Goal: Information Seeking & Learning: Find specific fact

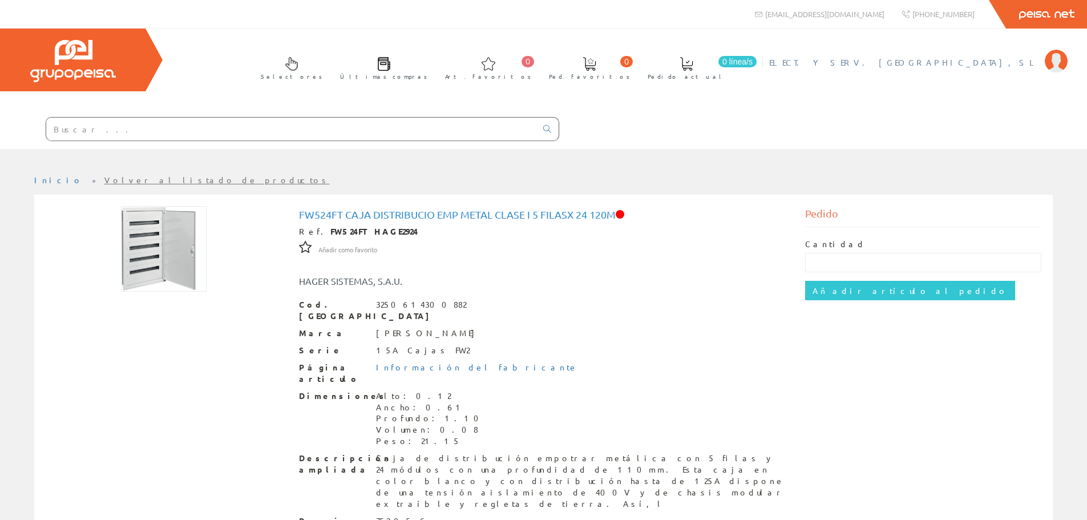
click at [954, 58] on span "ELECT. Y SERV. [GEOGRAPHIC_DATA], SL" at bounding box center [904, 62] width 270 height 11
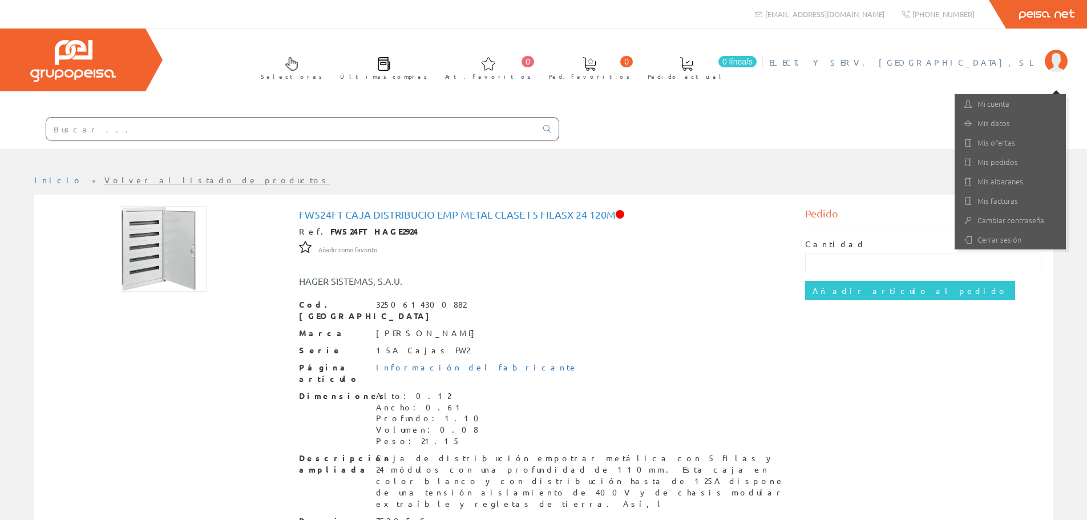
click at [229, 123] on input "text" at bounding box center [291, 129] width 490 height 23
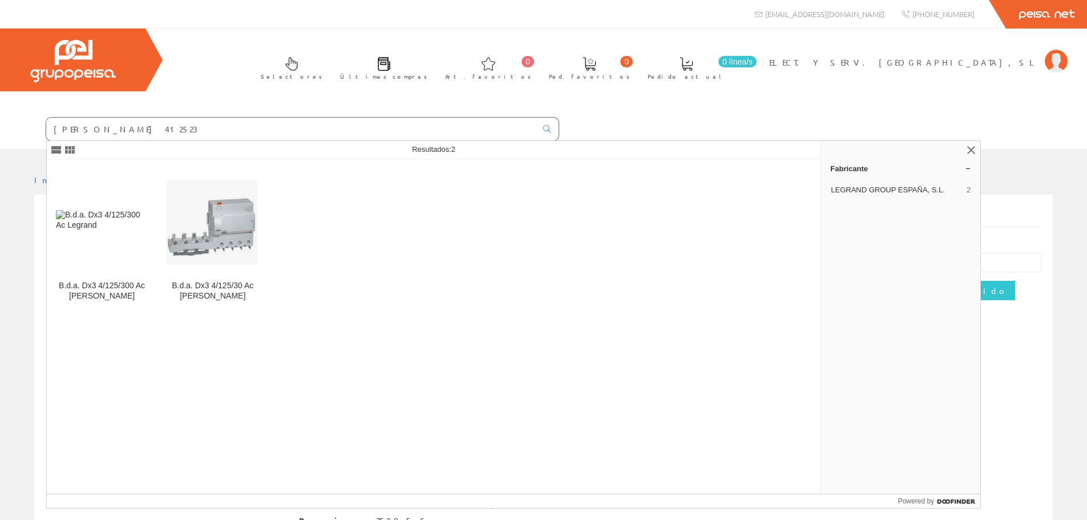
type input "[PERSON_NAME] 412523"
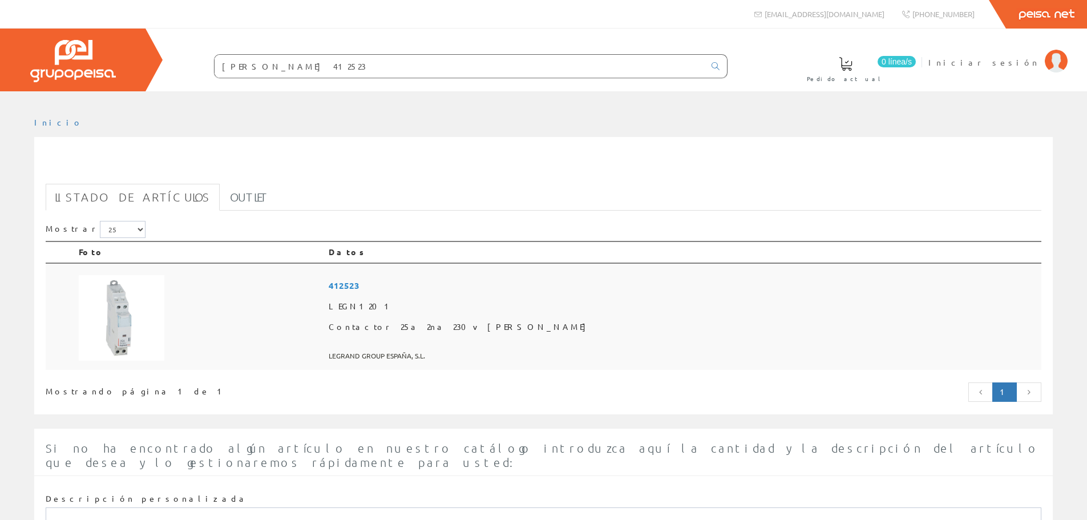
click at [513, 280] on span "412523" at bounding box center [683, 285] width 708 height 21
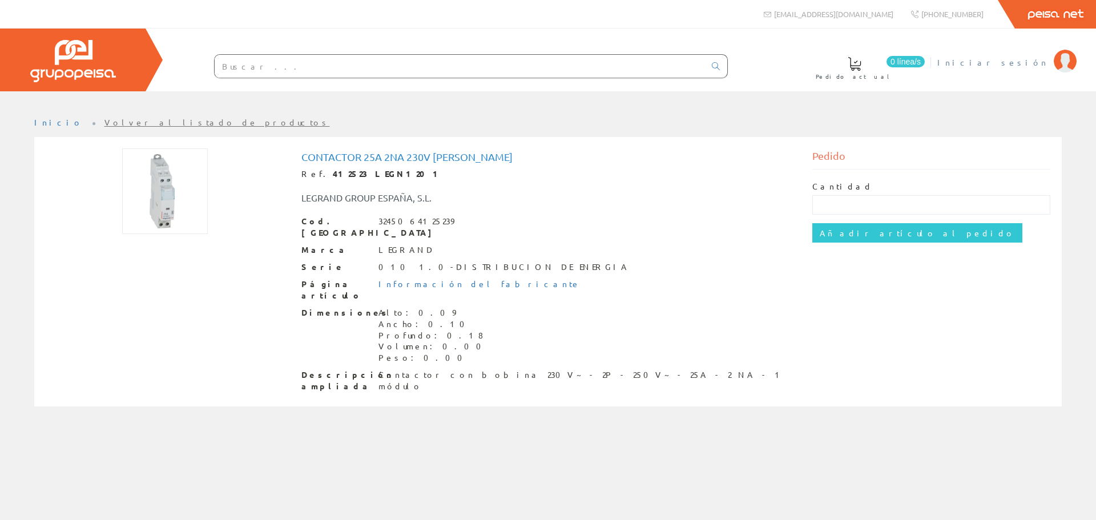
click at [1020, 75] on li "Iniciar sesión" at bounding box center [1006, 69] width 144 height 44
click at [1021, 63] on span "Iniciar sesión" at bounding box center [992, 62] width 111 height 11
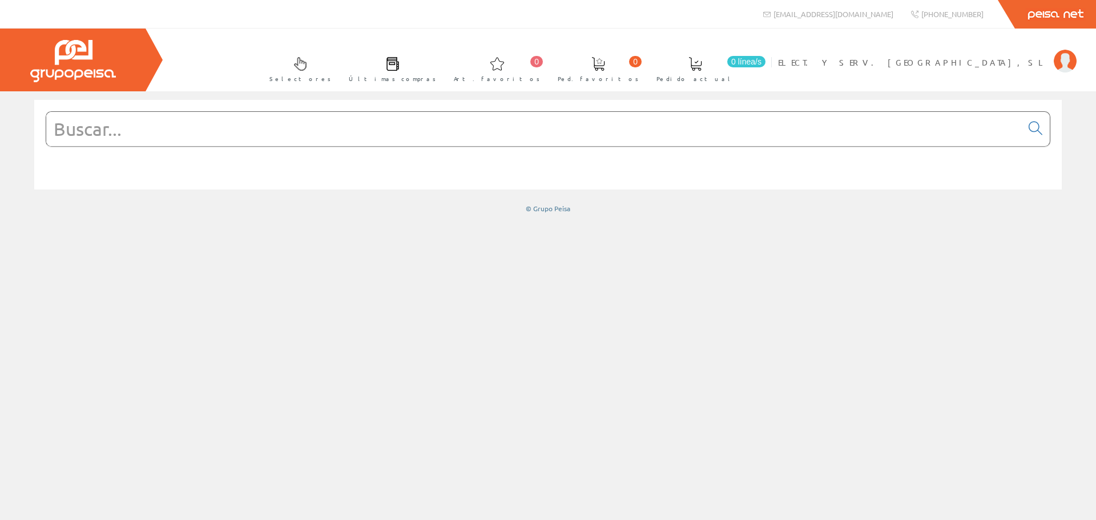
click at [309, 124] on input "text" at bounding box center [533, 129] width 975 height 34
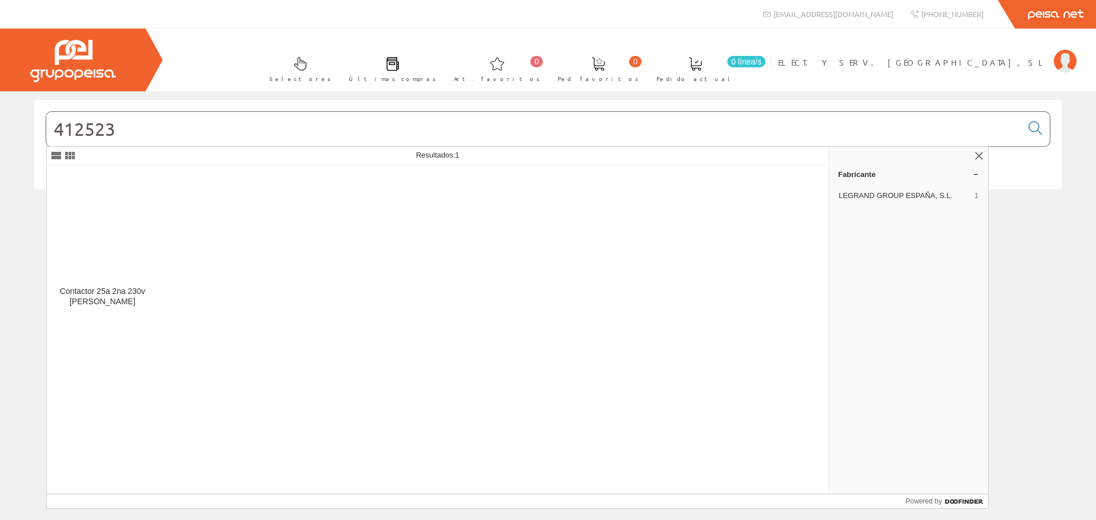
type input "412523"
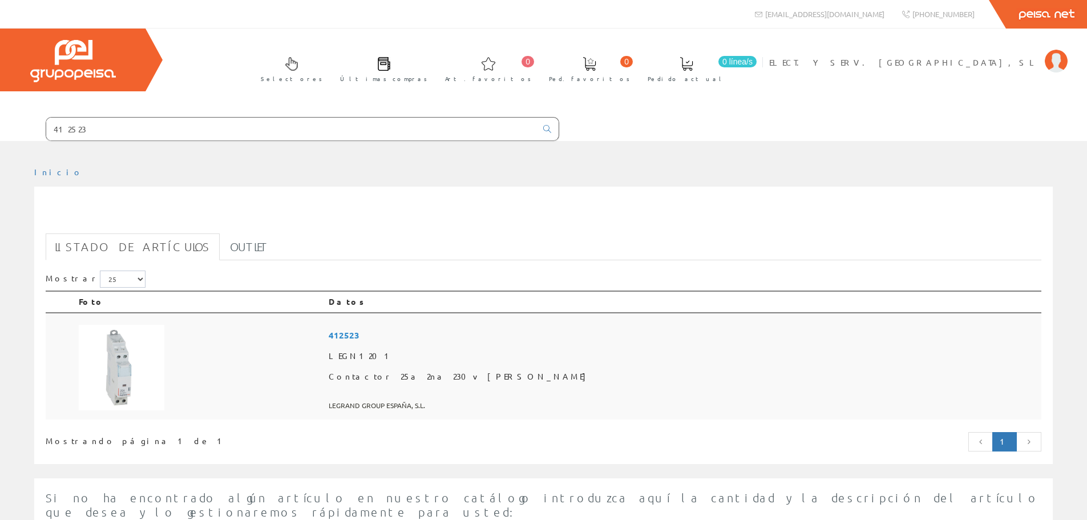
click at [114, 336] on img at bounding box center [122, 368] width 86 height 86
